Goal: Find specific page/section: Find specific page/section

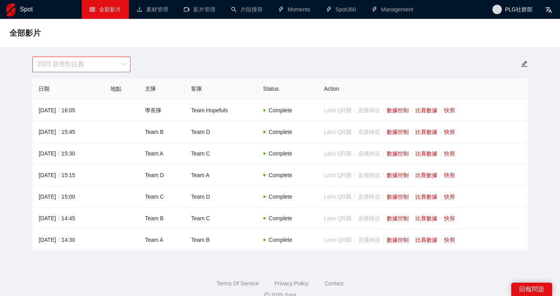
click at [102, 71] on span "2023 新秀對抗賽" at bounding box center [81, 64] width 89 height 15
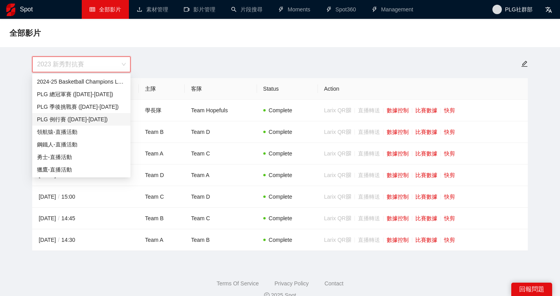
drag, startPoint x: 108, startPoint y: 118, endPoint x: 150, endPoint y: 92, distance: 49.5
click at [110, 116] on div "PLG 例行賽 (2024-2025)" at bounding box center [81, 119] width 89 height 9
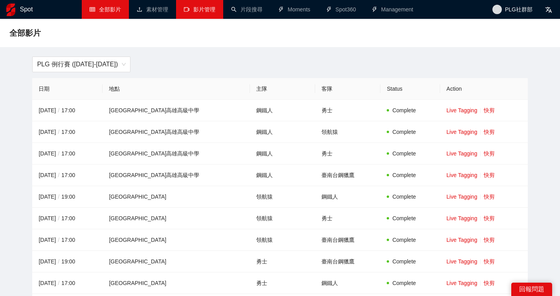
click at [211, 10] on link "影片管理" at bounding box center [199, 9] width 31 height 6
